Goal: Connect with others: Connect with other users

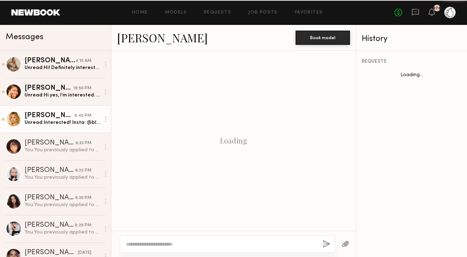
scroll to position [308, 0]
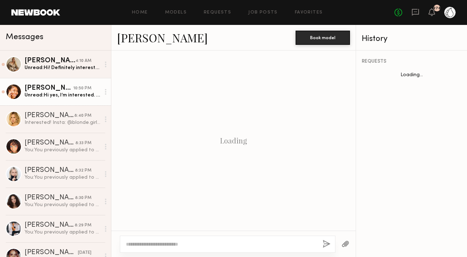
click at [56, 91] on div "[PERSON_NAME]" at bounding box center [49, 88] width 49 height 7
click at [54, 91] on div "[PERSON_NAME]" at bounding box center [49, 88] width 49 height 7
click at [51, 91] on div "[PERSON_NAME]" at bounding box center [49, 88] width 49 height 7
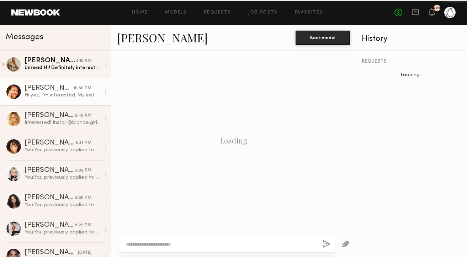
scroll to position [254, 0]
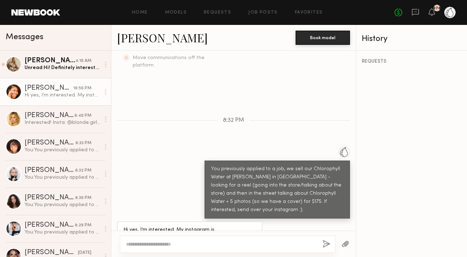
drag, startPoint x: 213, startPoint y: 215, endPoint x: 235, endPoint y: 218, distance: 21.5
click at [235, 221] on div "Hi yes, I’m interested. My instagram is @[DOMAIN_NAME]" at bounding box center [190, 233] width 146 height 25
copy div "[DOMAIN_NAME]"
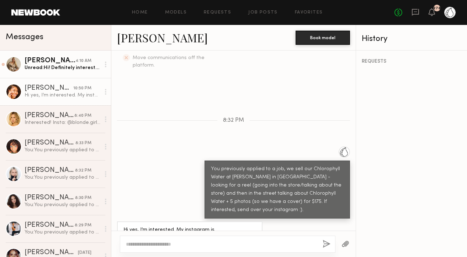
click at [41, 63] on div "[PERSON_NAME]" at bounding box center [50, 60] width 51 height 7
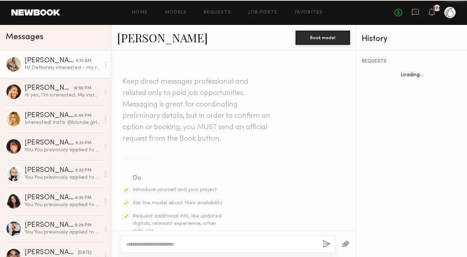
scroll to position [324, 0]
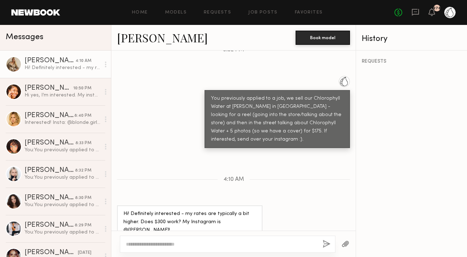
click at [162, 241] on textarea at bounding box center [221, 244] width 191 height 7
click at [161, 243] on textarea "**********" at bounding box center [221, 244] width 191 height 7
type textarea "***"
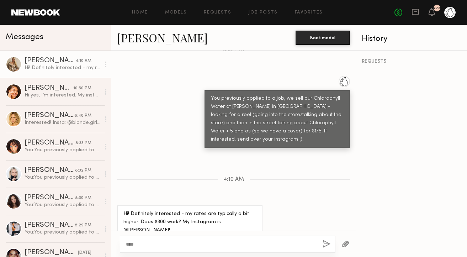
click at [152, 216] on div "Hi! Definitely interested - my rates are typically a bit higher. Does $300 work…" at bounding box center [190, 222] width 133 height 25
copy div "francesbaileyy"
